Goal: Transaction & Acquisition: Purchase product/service

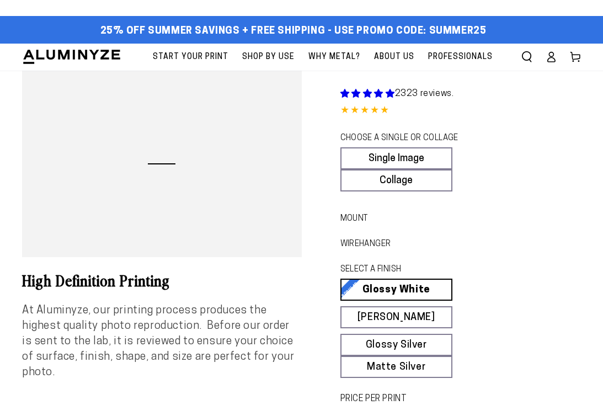
select select "**********"
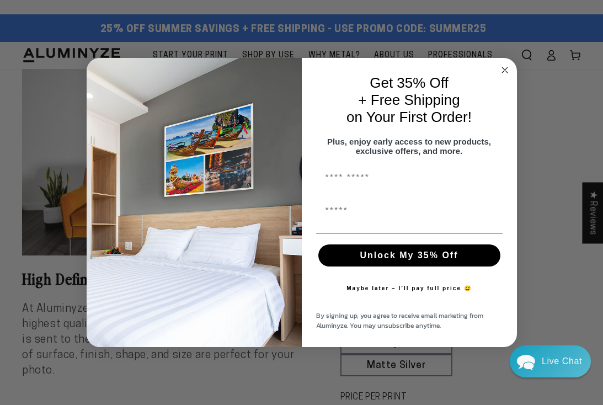
scroll to position [1, 0]
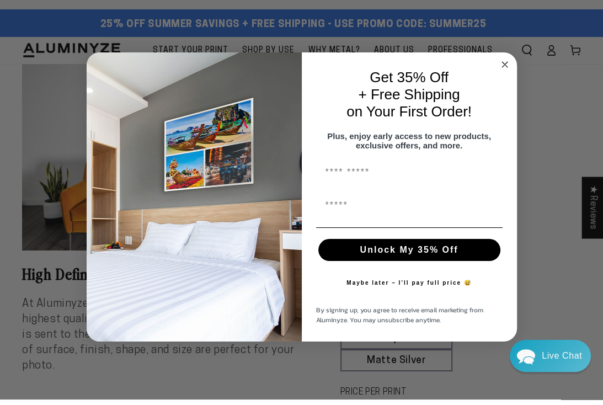
click at [507, 76] on circle "Close dialog" at bounding box center [504, 70] width 13 height 13
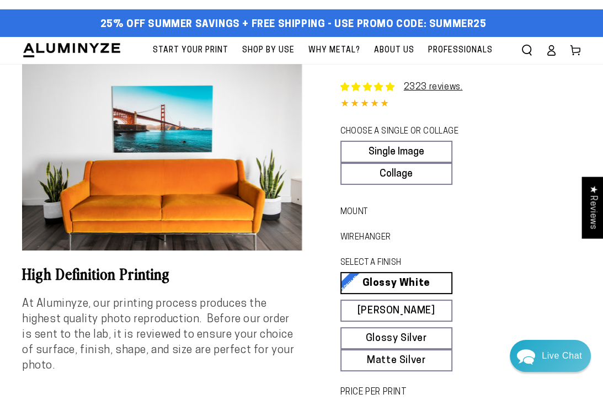
scroll to position [7, 0]
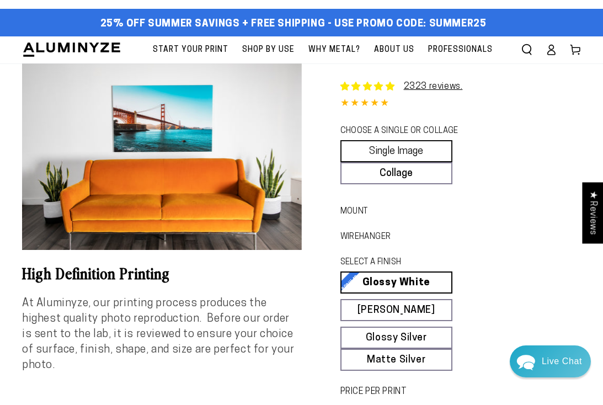
click at [433, 148] on link "Single Image" at bounding box center [397, 151] width 112 height 22
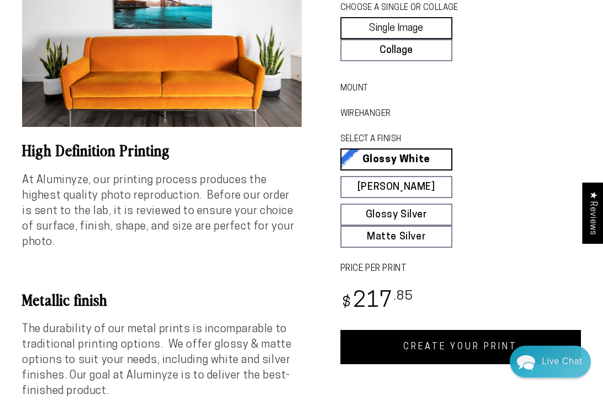
scroll to position [0, 0]
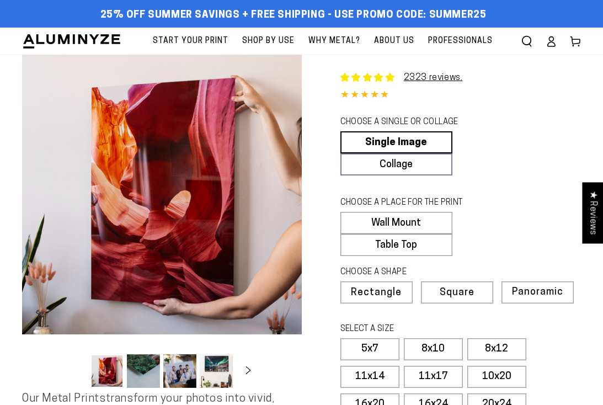
select select "**********"
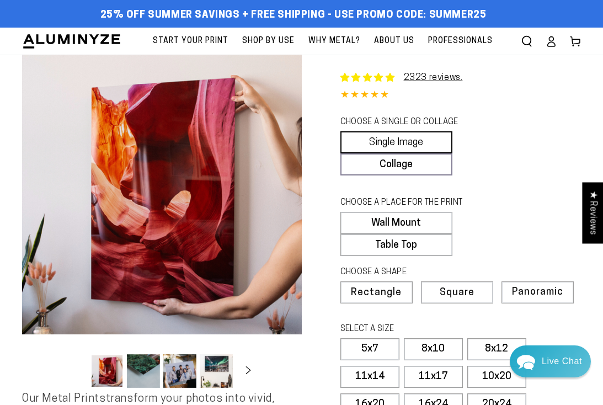
click at [420, 141] on link "Single Image" at bounding box center [397, 142] width 112 height 22
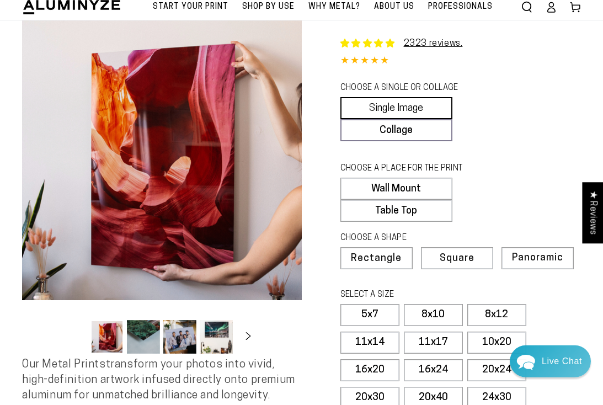
scroll to position [39, 0]
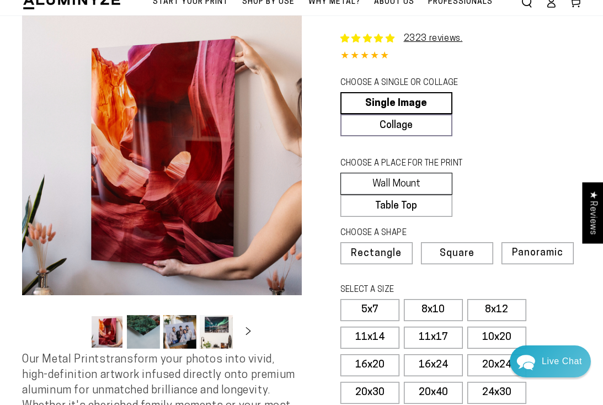
click at [412, 183] on label "Wall Mount" at bounding box center [397, 184] width 112 height 22
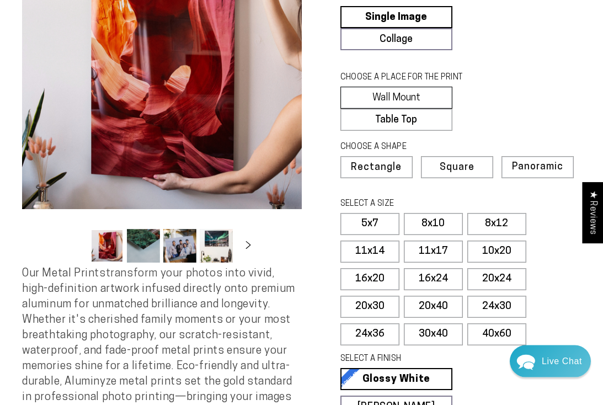
scroll to position [129, 0]
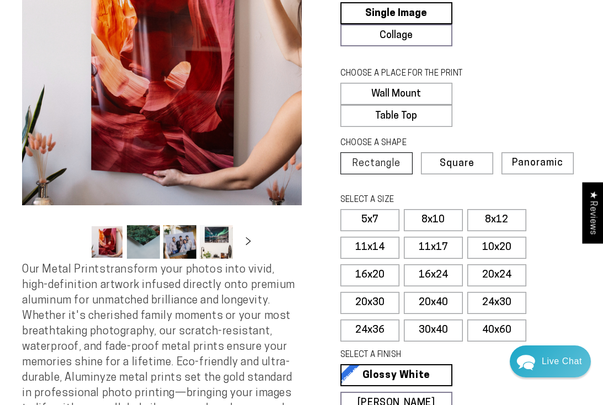
click at [381, 164] on span "Rectangle" at bounding box center [376, 164] width 49 height 10
click at [376, 244] on label "11x14" at bounding box center [370, 248] width 59 height 22
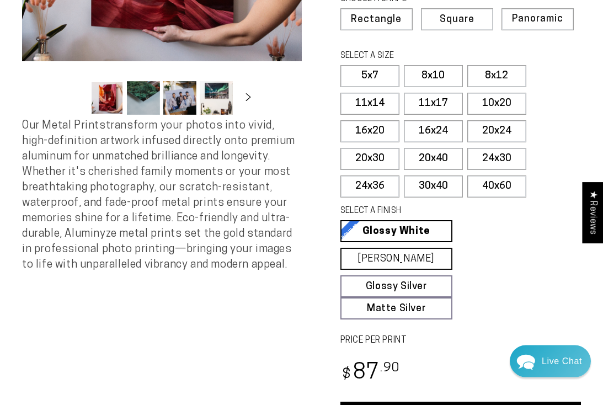
scroll to position [274, 0]
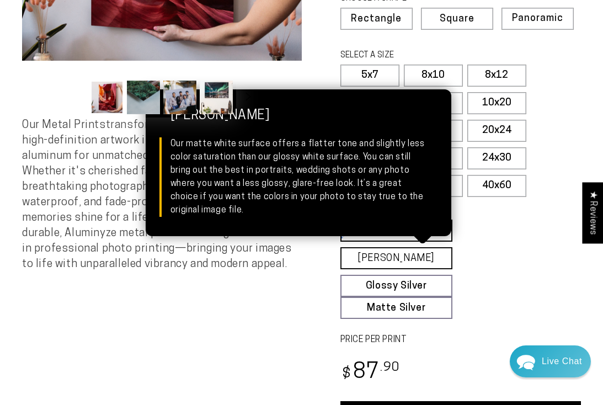
click at [430, 260] on link "[PERSON_NAME] Matte White Our matte white surface offers a flatter tone and sli…" at bounding box center [397, 258] width 112 height 22
click at [516, 254] on fieldset "SELECT A FINISH Learn more Glossy White Glossy White Our bright white glossy su…" at bounding box center [458, 262] width 234 height 114
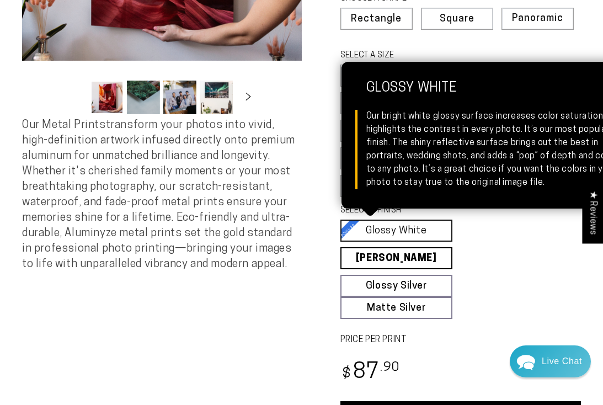
click at [421, 231] on link "Glossy White Glossy White Our bright white glossy surface increases color satur…" at bounding box center [397, 231] width 112 height 22
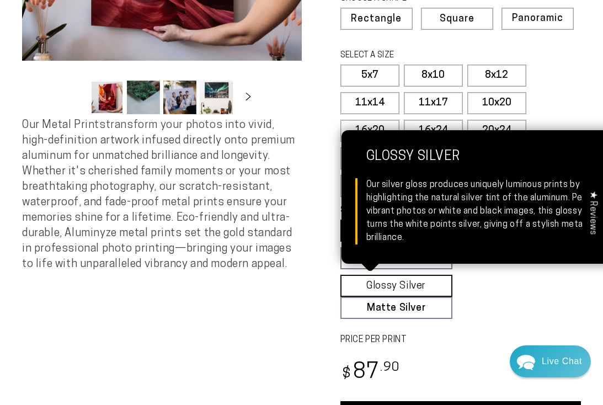
click at [422, 285] on link "Glossy Silver Glossy Silver Our silver gloss produces uniquely luminous prints …" at bounding box center [397, 286] width 112 height 22
click at [429, 284] on link "Glossy Silver Glossy Silver Our silver gloss produces uniquely luminous prints …" at bounding box center [397, 286] width 112 height 22
click at [531, 291] on fieldset "SELECT A FINISH Learn more Glossy White Glossy White Our bright white glossy su…" at bounding box center [458, 262] width 234 height 114
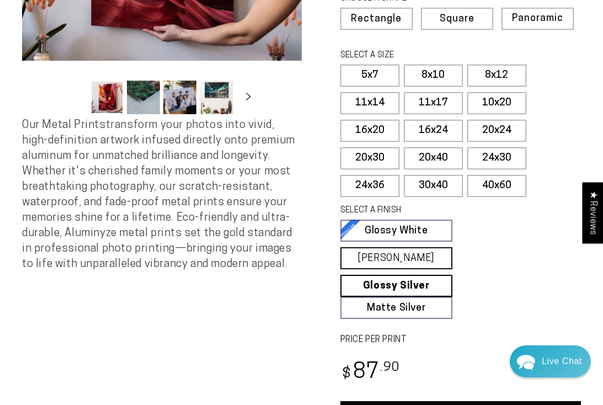
click at [429, 256] on link "[PERSON_NAME] Matte White Our matte white surface offers a flatter tone and sli…" at bounding box center [397, 258] width 112 height 22
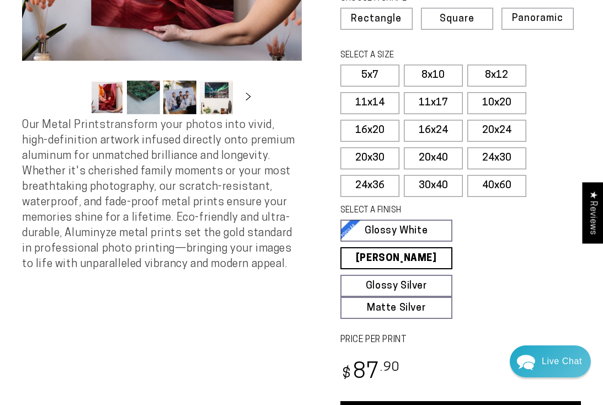
click at [528, 327] on div "Single Product 2323 reviews. 4.85 / 5.0 (2255) 2255 total reviews CHOOSE A SING…" at bounding box center [442, 108] width 280 height 655
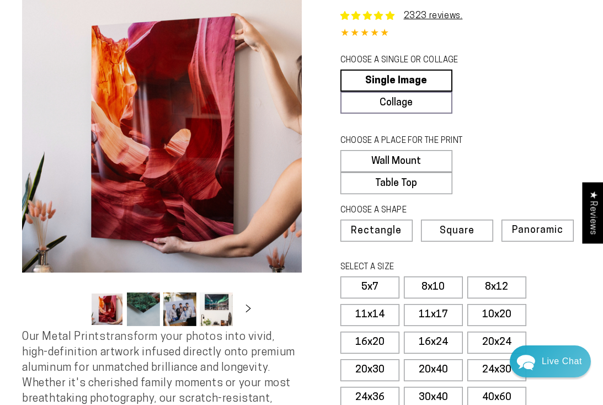
scroll to position [0, 0]
